Goal: Transaction & Acquisition: Purchase product/service

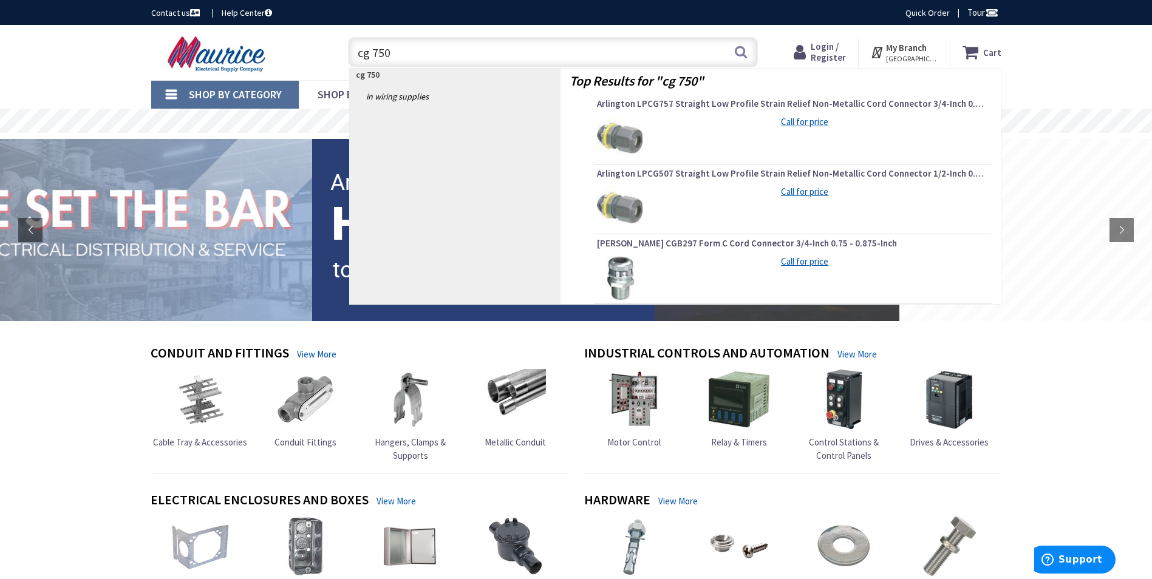
click at [355, 51] on input "cg 750" at bounding box center [553, 52] width 410 height 30
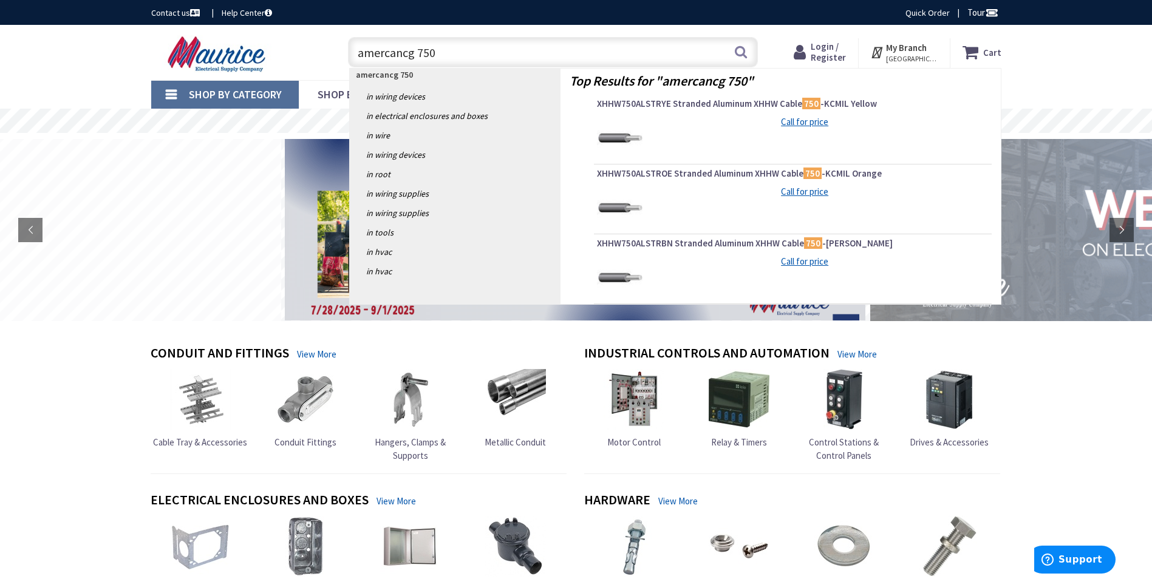
click at [399, 50] on input "amercancg 750" at bounding box center [553, 52] width 410 height 30
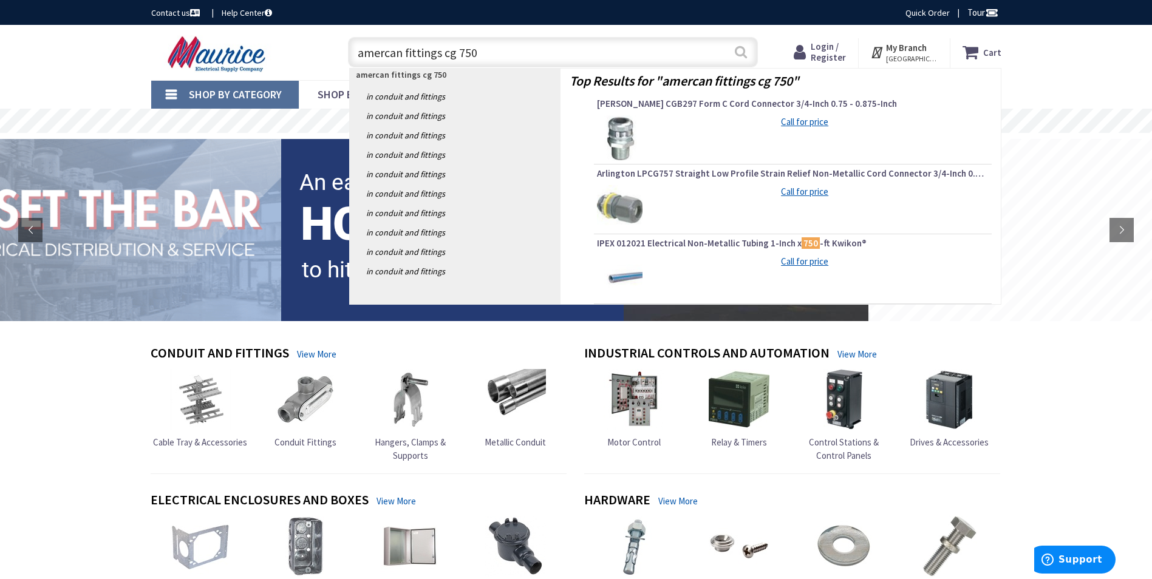
type input "amercan fittings cg 750"
click at [738, 53] on button "Search" at bounding box center [741, 51] width 16 height 27
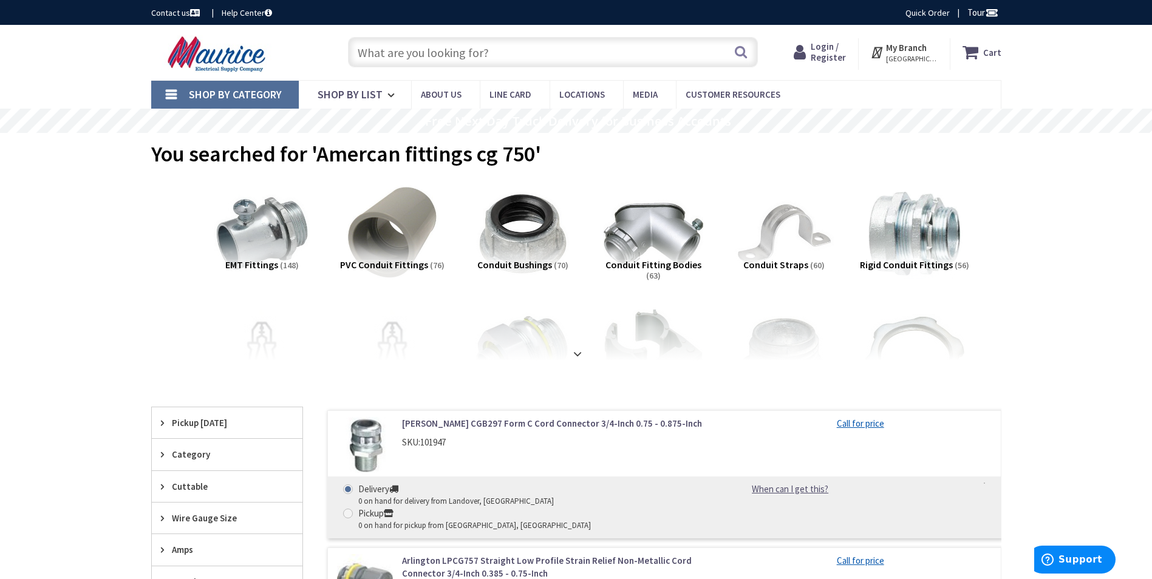
click at [488, 49] on input "text" at bounding box center [553, 52] width 410 height 30
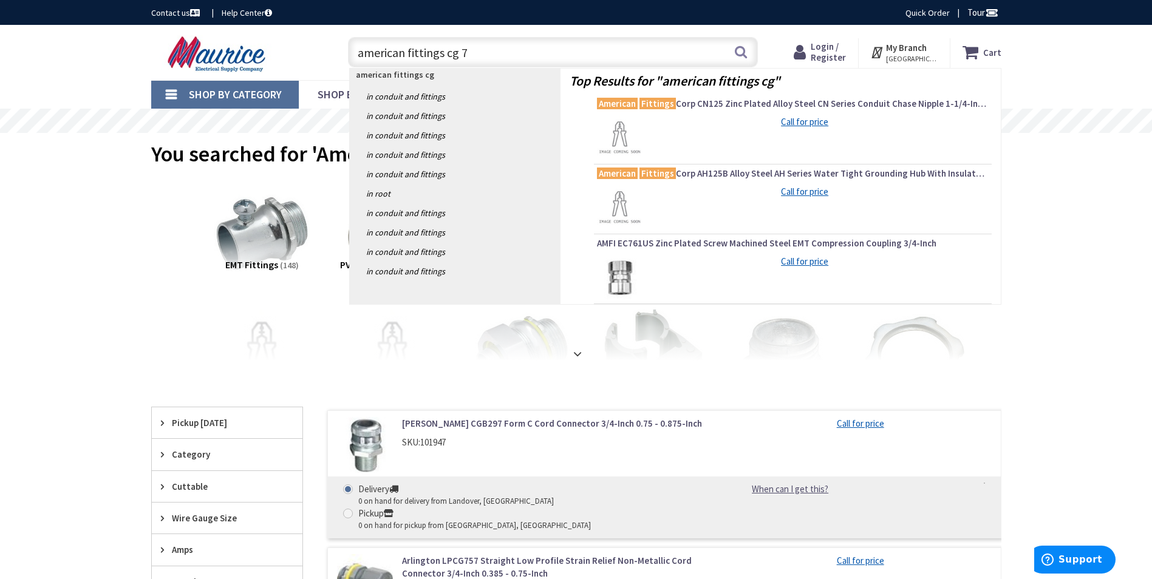
type input "american fittings cg 75"
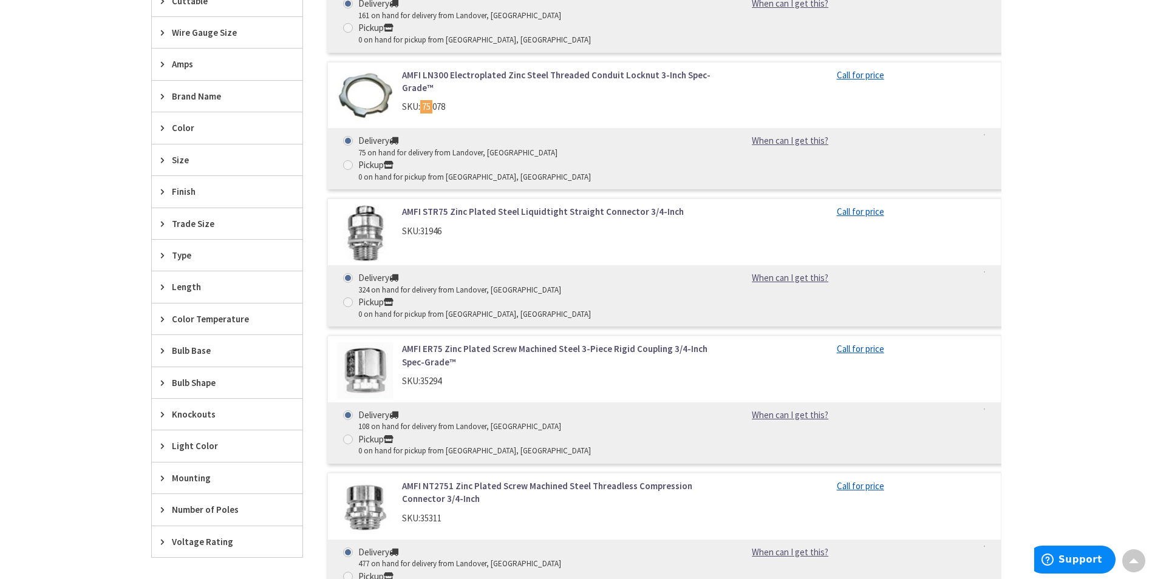
scroll to position [607, 0]
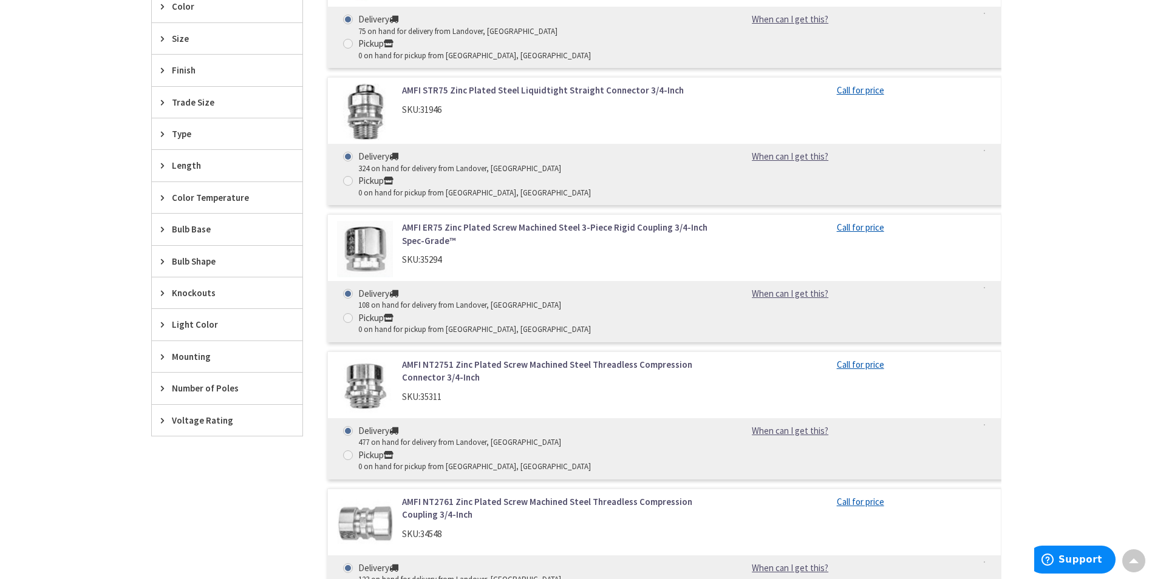
click at [543, 358] on link "AMFI NT2751 Zinc Plated Screw Machined Steel Threadless Compression Connector 3…" at bounding box center [556, 371] width 309 height 26
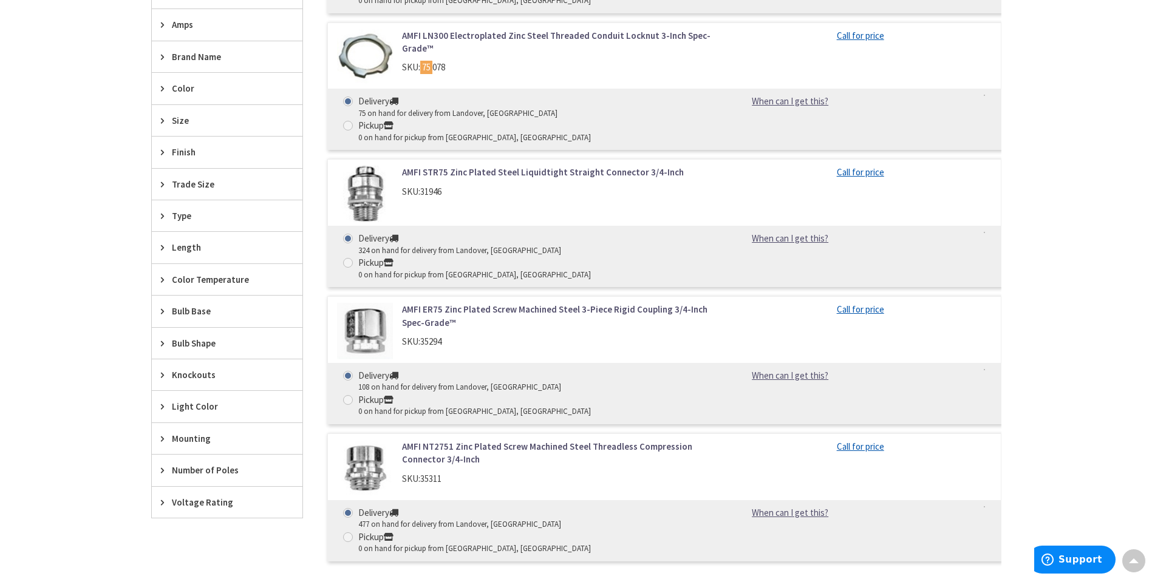
scroll to position [534, 0]
